Goal: Task Accomplishment & Management: Complete application form

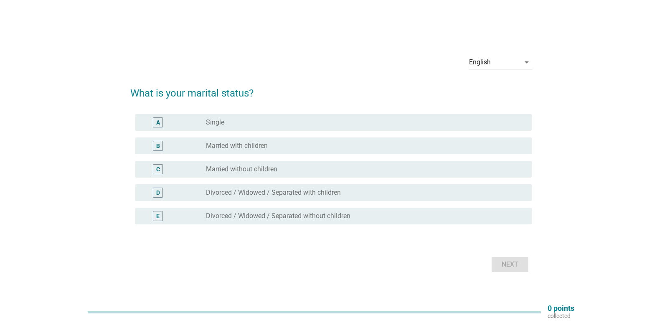
click at [236, 149] on label "Married with children" at bounding box center [237, 146] width 62 height 8
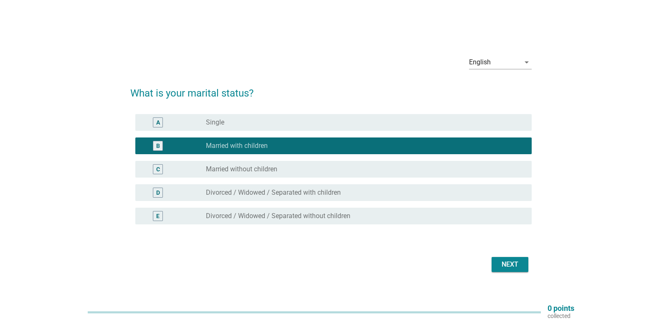
click at [253, 165] on label "Married without children" at bounding box center [241, 169] width 71 height 8
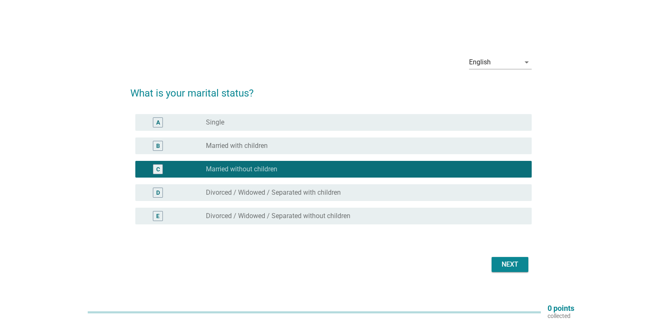
click at [507, 258] on button "Next" at bounding box center [510, 264] width 37 height 15
